Goal: Transaction & Acquisition: Book appointment/travel/reservation

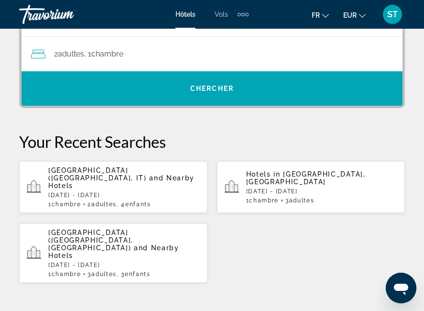
scroll to position [243, 0]
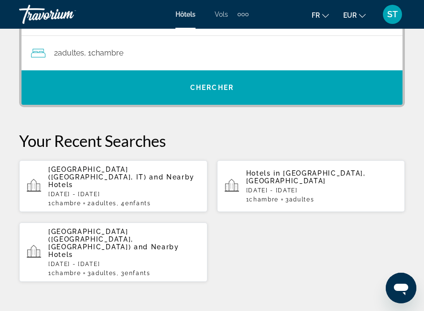
click at [113, 180] on span "[GEOGRAPHIC_DATA] ([GEOGRAPHIC_DATA], IT)" at bounding box center [97, 172] width 99 height 15
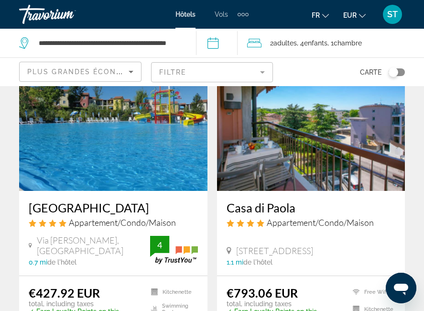
scroll to position [85, 0]
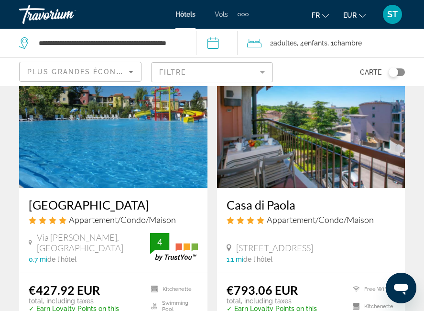
click at [111, 143] on img "Main content" at bounding box center [113, 111] width 188 height 153
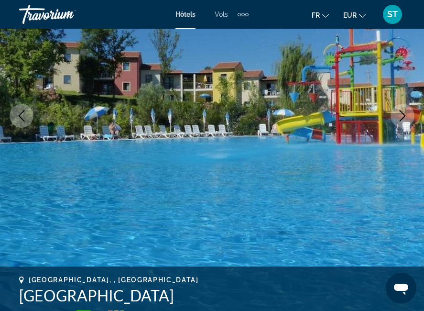
scroll to position [133, 0]
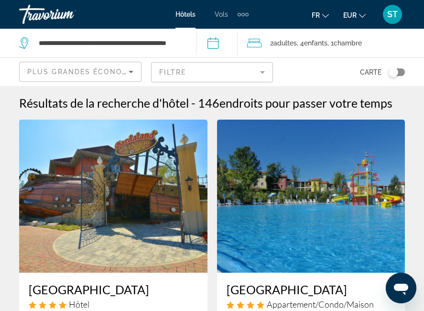
click at [121, 72] on span "Plus grandes économies" at bounding box center [84, 72] width 114 height 8
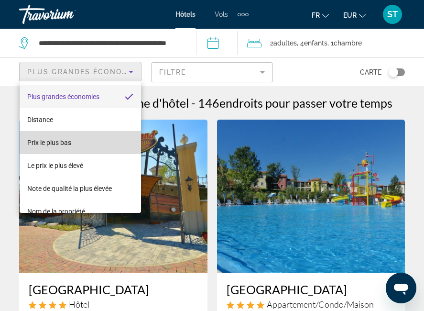
click at [104, 143] on mat-option "Prix le plus bas" at bounding box center [80, 142] width 121 height 23
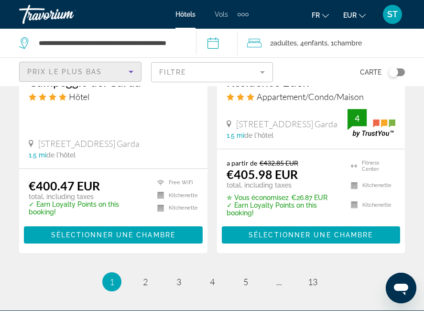
scroll to position [2085, 0]
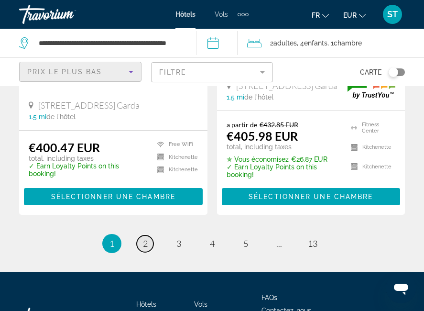
click at [145, 238] on span "2" at bounding box center [145, 243] width 5 height 11
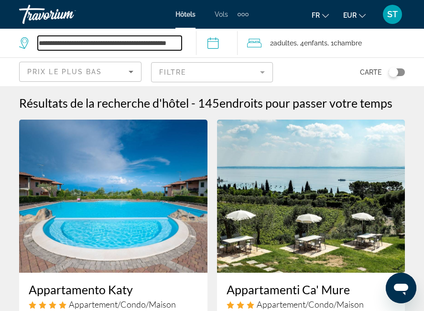
click at [165, 47] on input "**********" at bounding box center [110, 43] width 144 height 14
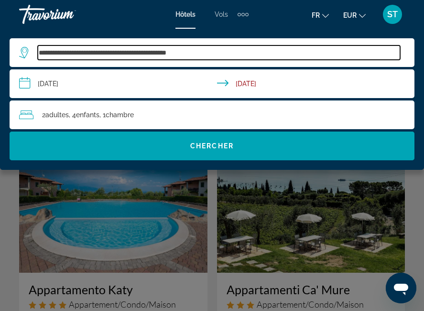
drag, startPoint x: 225, startPoint y: 50, endPoint x: 37, endPoint y: 50, distance: 187.9
click at [37, 50] on div "**********" at bounding box center [209, 52] width 381 height 14
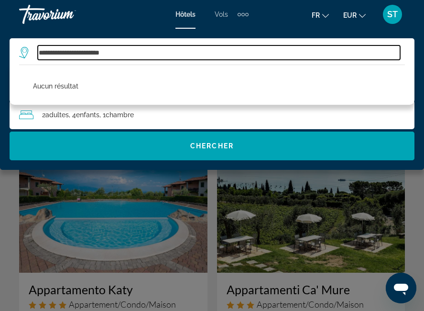
drag, startPoint x: 122, startPoint y: 51, endPoint x: 88, endPoint y: 51, distance: 34.0
click at [88, 51] on input "**********" at bounding box center [219, 52] width 362 height 14
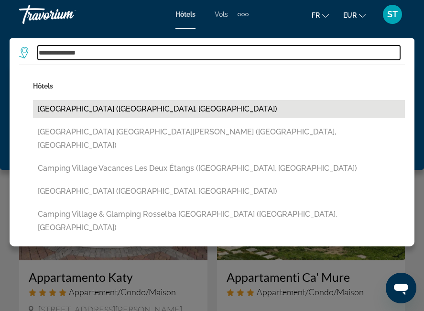
scroll to position [10, 0]
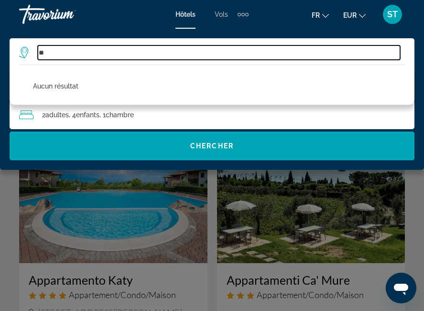
type input "*"
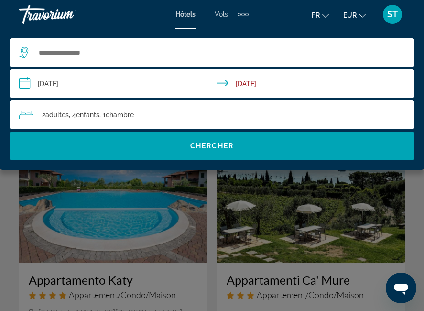
click at [132, 170] on div "Main content" at bounding box center [212, 155] width 424 height 311
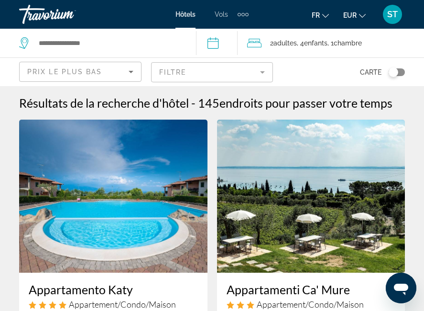
scroll to position [0, 0]
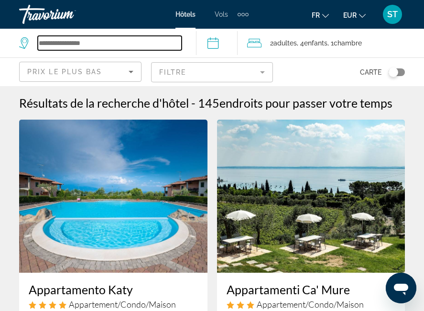
click at [117, 46] on input "Search widget" at bounding box center [110, 43] width 144 height 14
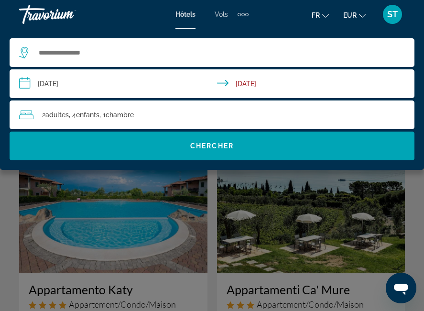
click at [212, 237] on div "Main content" at bounding box center [212, 155] width 424 height 311
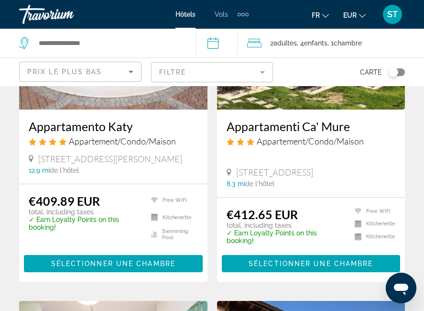
scroll to position [130, 0]
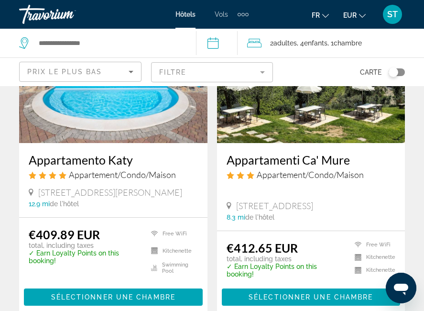
click at [401, 74] on div "Toggle map" at bounding box center [397, 72] width 16 height 8
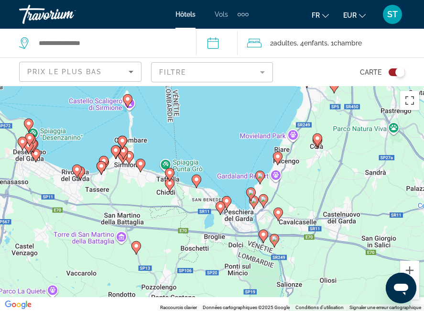
drag, startPoint x: 295, startPoint y: 274, endPoint x: 327, endPoint y: 148, distance: 130.6
click at [327, 148] on div "Pour activer le glissement avec le clavier, appuyez sur Alt+Entrée. Une fois ce…" at bounding box center [212, 198] width 424 height 225
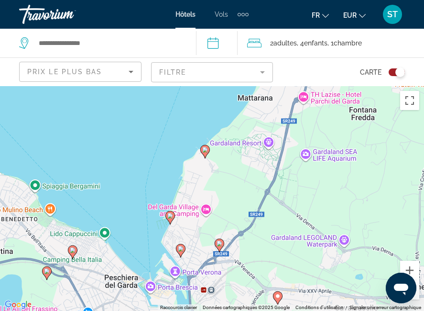
click at [170, 216] on image "Main content" at bounding box center [170, 216] width 6 height 6
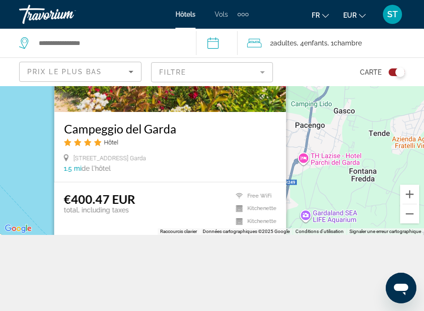
scroll to position [77, 0]
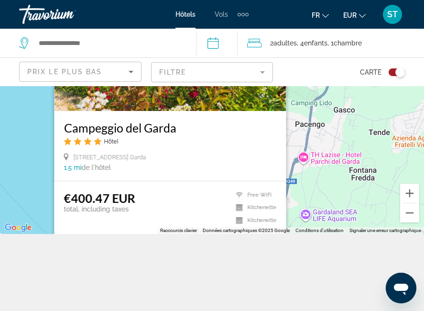
click at [301, 207] on div "Pour activer le glissement avec le clavier, appuyez sur Alt+Entrée. Une fois ce…" at bounding box center [212, 121] width 424 height 225
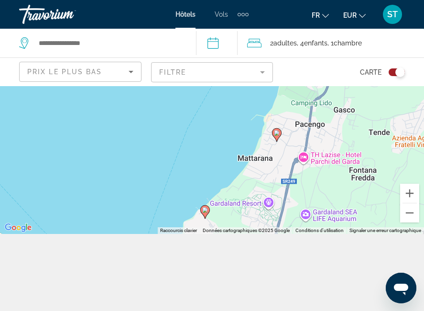
click at [268, 203] on div "Pour activer le glissement avec le clavier, appuyez sur Alt+Entrée. Une fois ce…" at bounding box center [212, 121] width 424 height 225
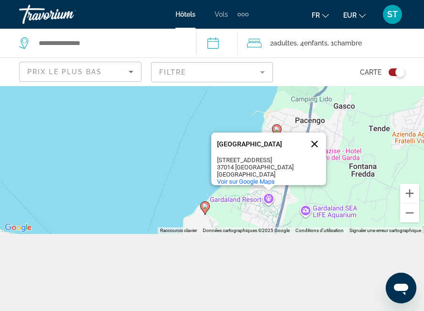
click at [315, 132] on button "Fermer" at bounding box center [314, 143] width 23 height 23
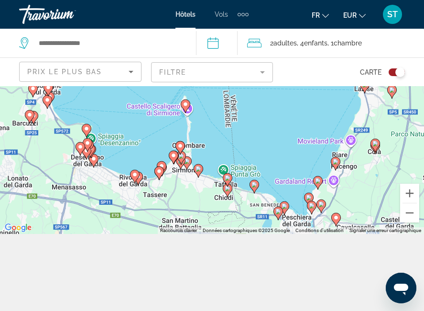
click at [307, 197] on image "Main content" at bounding box center [309, 198] width 6 height 6
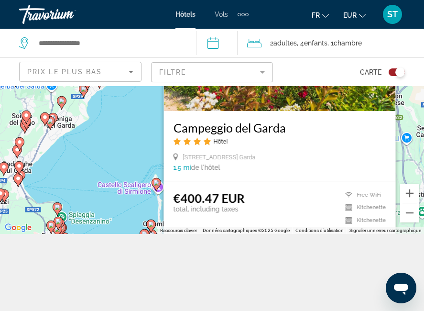
click at [404, 107] on div "Pour activer le glissement avec le clavier, appuyez sur Alt+Entrée. Une fois ce…" at bounding box center [212, 121] width 424 height 225
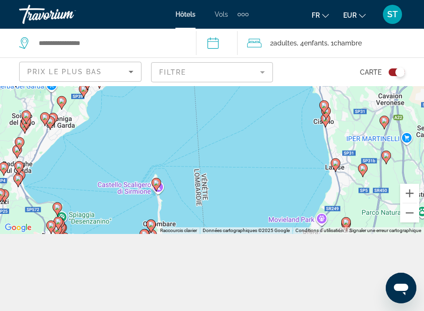
click at [337, 165] on image "Main content" at bounding box center [336, 163] width 6 height 6
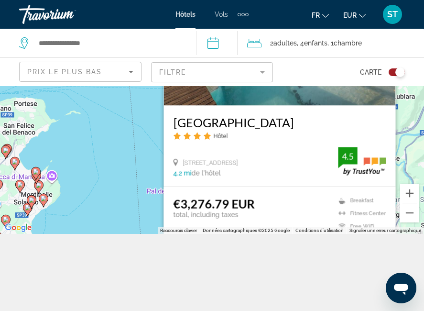
click at [409, 159] on div "Pour activer le glissement avec le clavier, appuyez sur Alt+Entrée. Une fois ce…" at bounding box center [212, 121] width 424 height 225
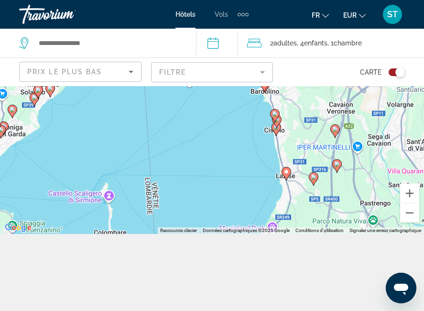
drag, startPoint x: 314, startPoint y: 189, endPoint x: 300, endPoint y: 75, distance: 115.1
click at [300, 75] on div "**********" at bounding box center [212, 164] width 424 height 311
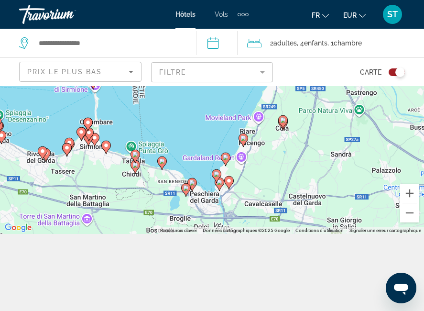
drag, startPoint x: 296, startPoint y: 202, endPoint x: 288, endPoint y: 97, distance: 105.5
click at [288, 97] on div "Pour activer le glissement avec le clavier, appuyez sur Alt+Entrée. Une fois ce…" at bounding box center [212, 121] width 424 height 225
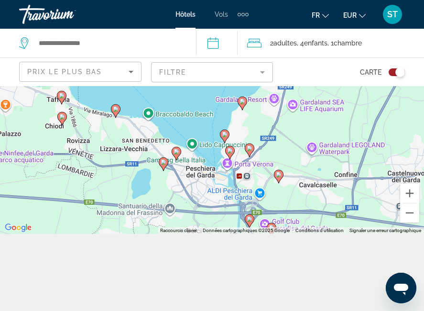
drag, startPoint x: 230, startPoint y: 186, endPoint x: 305, endPoint y: 113, distance: 104.2
click at [305, 113] on div "Pour activer le glissement avec le clavier, appuyez sur Alt+Entrée. Une fois ce…" at bounding box center [212, 121] width 424 height 225
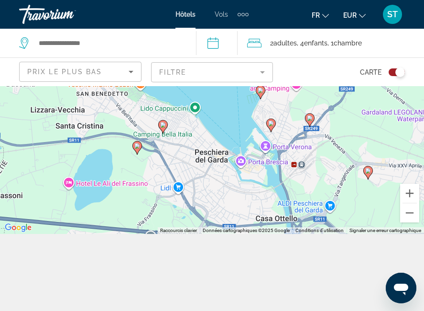
drag, startPoint x: 256, startPoint y: 182, endPoint x: 361, endPoint y: 124, distance: 119.2
click at [361, 124] on div "Pour activer le glissement avec le clavier, appuyez sur Alt+Entrée. Une fois ce…" at bounding box center [212, 121] width 424 height 225
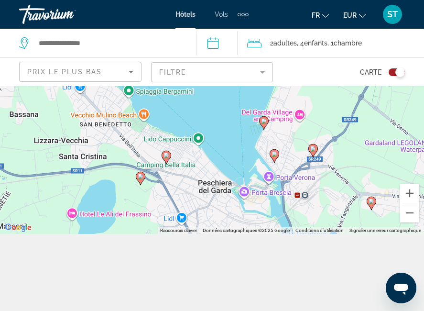
drag, startPoint x: 311, startPoint y: 174, endPoint x: 314, endPoint y: 206, distance: 31.7
click at [314, 206] on div "Pour activer le glissement avec le clavier, appuyez sur Alt+Entrée. Une fois ce…" at bounding box center [212, 121] width 424 height 225
click at [272, 154] on image "Main content" at bounding box center [275, 154] width 6 height 6
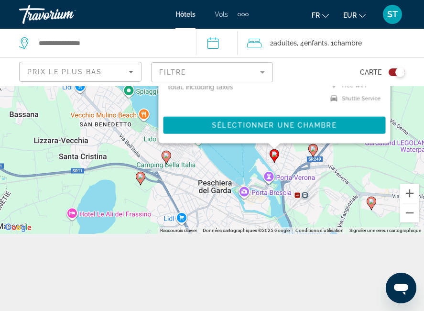
scroll to position [73, 0]
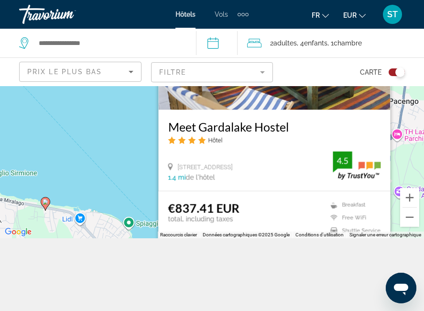
click at [122, 139] on div "Pour activer le glissement avec le clavier, appuyez sur Alt+Entrée. Une fois ce…" at bounding box center [212, 125] width 424 height 225
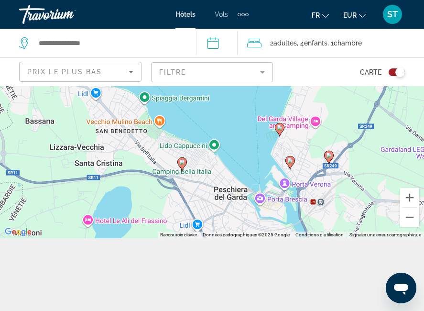
drag, startPoint x: 327, startPoint y: 203, endPoint x: 340, endPoint y: 68, distance: 135.5
click at [340, 68] on div "**********" at bounding box center [212, 168] width 424 height 311
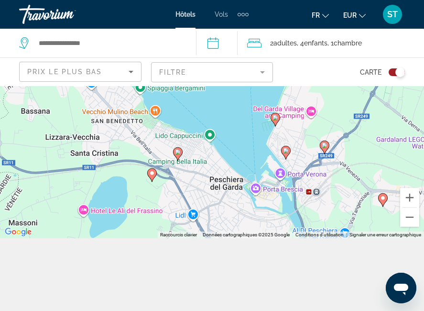
click at [326, 145] on image "Main content" at bounding box center [325, 146] width 6 height 6
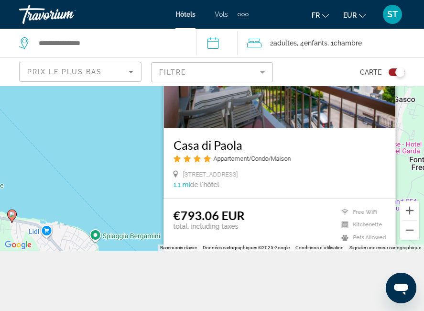
click at [108, 154] on div "Pour activer le glissement avec le clavier, appuyez sur Alt+Entrée. Une fois ce…" at bounding box center [212, 138] width 424 height 225
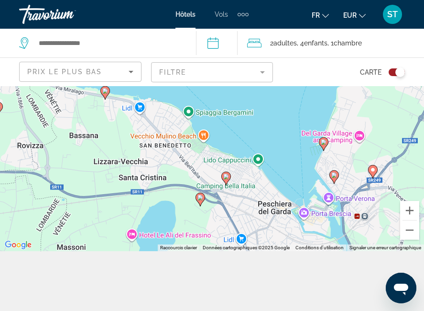
drag, startPoint x: 280, startPoint y: 166, endPoint x: 373, endPoint y: 41, distance: 156.2
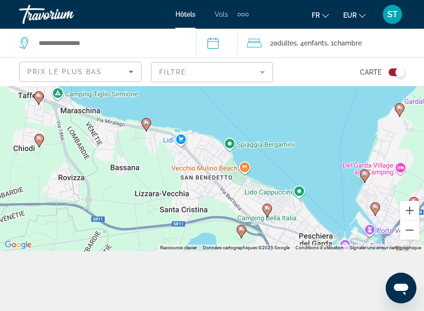
drag, startPoint x: 252, startPoint y: 121, endPoint x: 296, endPoint y: 155, distance: 55.5
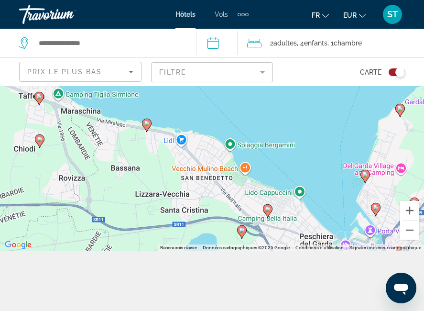
click at [148, 127] on icon "Main content" at bounding box center [146, 125] width 9 height 12
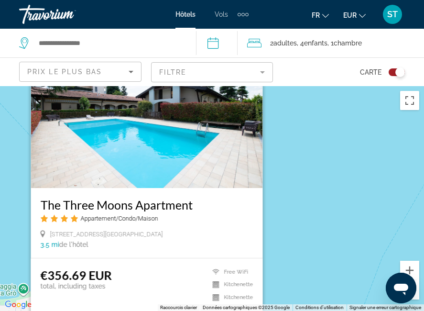
click at [322, 198] on div "Pour activer le glissement avec le clavier, appuyez sur Alt+Entrée. Une fois ce…" at bounding box center [212, 198] width 424 height 225
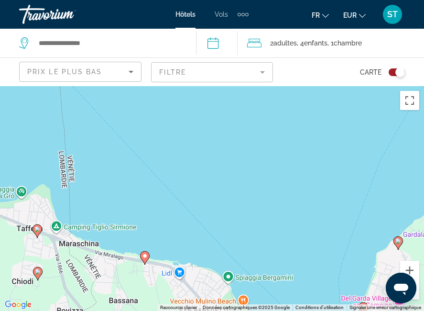
drag, startPoint x: 322, startPoint y: 198, endPoint x: 309, endPoint y: 66, distance: 133.0
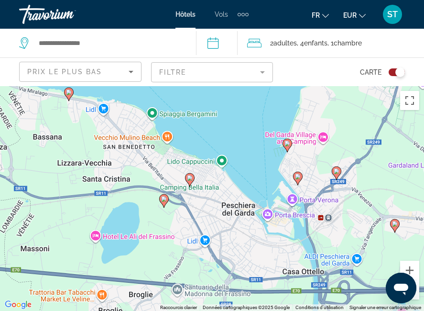
drag, startPoint x: 290, startPoint y: 131, endPoint x: 224, endPoint y: 1, distance: 145.4
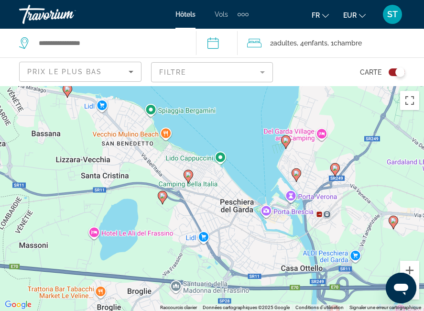
click at [165, 199] on icon "Main content" at bounding box center [163, 197] width 10 height 13
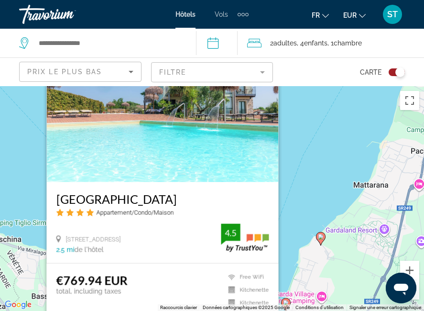
click at [327, 139] on div "Pour activer le glissement avec le clavier, appuyez sur Alt+Entrée. Une fois ce…" at bounding box center [212, 198] width 424 height 225
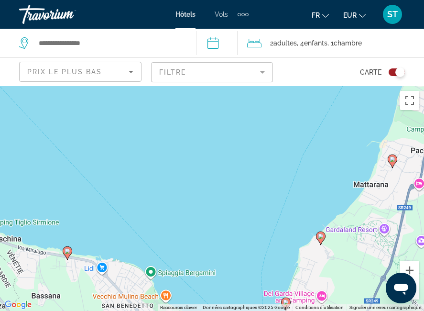
click at [285, 240] on div "Pour activer le glissement avec le clavier, appuyez sur Alt+Entrée. Une fois ce…" at bounding box center [212, 198] width 424 height 225
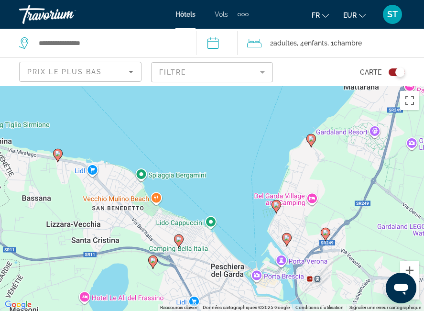
drag, startPoint x: 285, startPoint y: 240, endPoint x: 275, endPoint y: 132, distance: 109.1
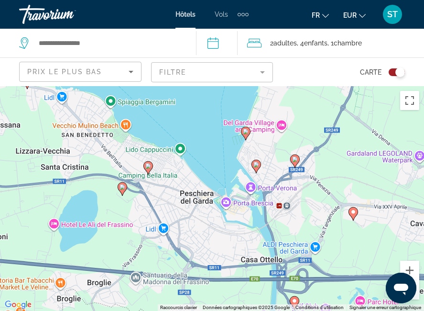
drag, startPoint x: 309, startPoint y: 201, endPoint x: 277, endPoint y: 135, distance: 73.2
click at [277, 135] on div "Pour activer le glissement avec le clavier, appuyez sur Alt+Entrée. Une fois ce…" at bounding box center [212, 198] width 424 height 225
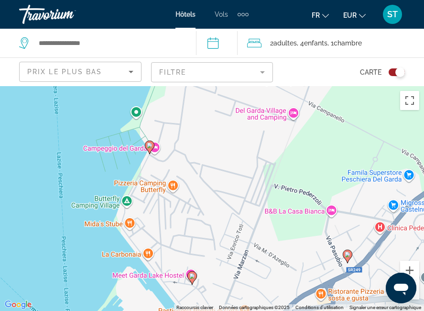
click at [126, 203] on div "Pour activer le glissement avec le clavier, appuyez sur Alt+Entrée. Une fois ce…" at bounding box center [212, 198] width 424 height 225
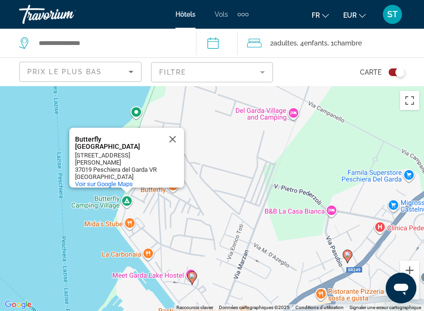
click at [109, 200] on div "Pour activer le glissement avec le clavier, appuyez sur Alt+Entrée. Une fois ce…" at bounding box center [212, 198] width 424 height 225
click at [104, 200] on div "Pour activer le glissement avec le clavier, appuyez sur Alt+Entrée. Une fois ce…" at bounding box center [212, 198] width 424 height 225
click at [182, 213] on div "Pour activer le glissement avec le clavier, appuyez sur Alt+Entrée. Une fois ce…" at bounding box center [212, 198] width 424 height 225
click at [173, 130] on button "Fermer" at bounding box center [172, 139] width 23 height 23
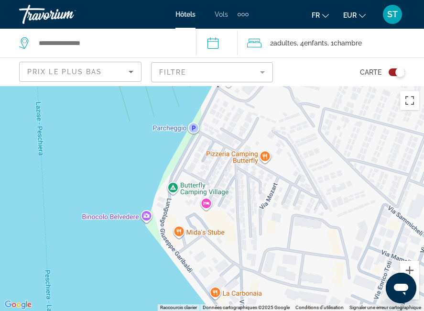
drag, startPoint x: 206, startPoint y: 237, endPoint x: 317, endPoint y: 228, distance: 110.9
click at [317, 229] on div "Pour activer le glissement avec le clavier, appuyez sur Alt+Entrée. Une fois ce…" at bounding box center [212, 198] width 424 height 225
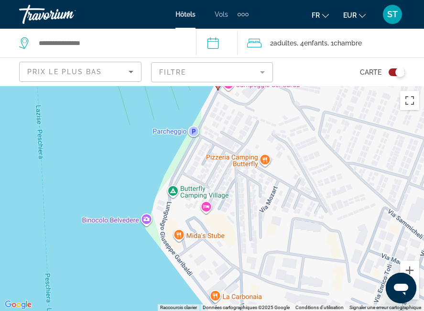
click at [186, 191] on div "Pour activer le glissement avec le clavier, appuyez sur Alt+Entrée. Une fois ce…" at bounding box center [212, 198] width 424 height 225
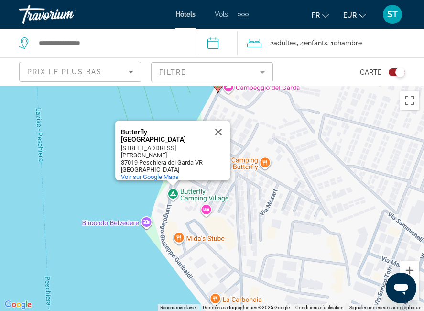
click at [266, 161] on div "Pour activer le glissement avec le clavier, appuyez sur Alt+Entrée. Une fois ce…" at bounding box center [212, 198] width 424 height 225
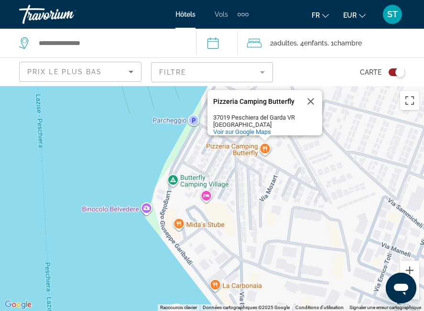
drag, startPoint x: 262, startPoint y: 246, endPoint x: 262, endPoint y: 210, distance: 35.9
click at [262, 212] on div "Pour activer le glissement avec le clavier, appuyez sur Alt+Entrée. Une fois ce…" at bounding box center [212, 198] width 424 height 225
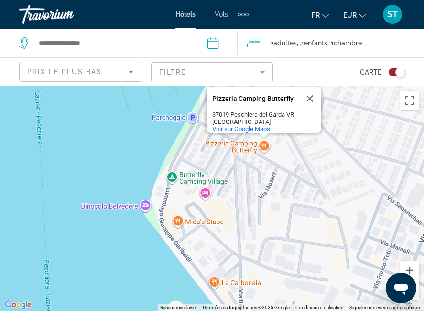
click at [187, 174] on div "Pour activer le glissement avec le clavier, appuyez sur Alt+Entrée. Une fois ce…" at bounding box center [212, 198] width 424 height 225
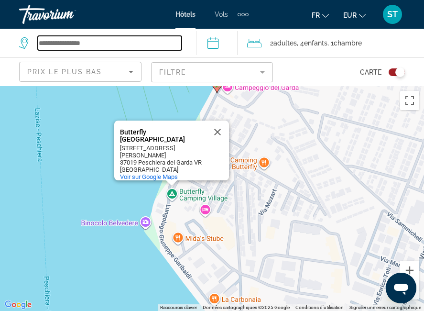
click at [93, 42] on input "Search widget" at bounding box center [110, 43] width 144 height 14
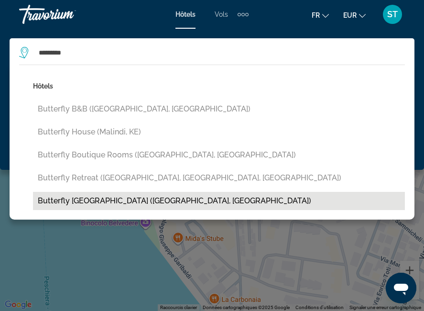
click at [97, 201] on button "Butterfly [GEOGRAPHIC_DATA] ([GEOGRAPHIC_DATA], [GEOGRAPHIC_DATA])" at bounding box center [219, 201] width 372 height 18
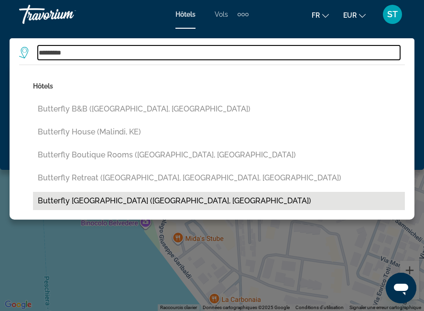
type input "**********"
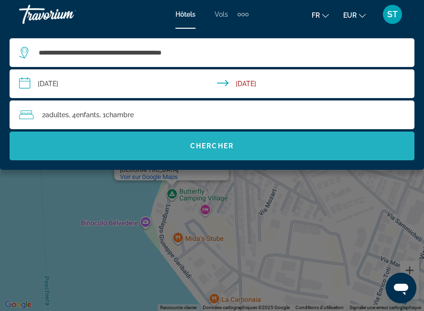
click at [209, 143] on span "Chercher" at bounding box center [212, 146] width 44 height 8
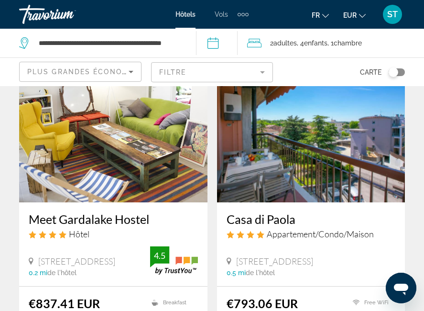
scroll to position [410, 0]
